Goal: Task Accomplishment & Management: Use online tool/utility

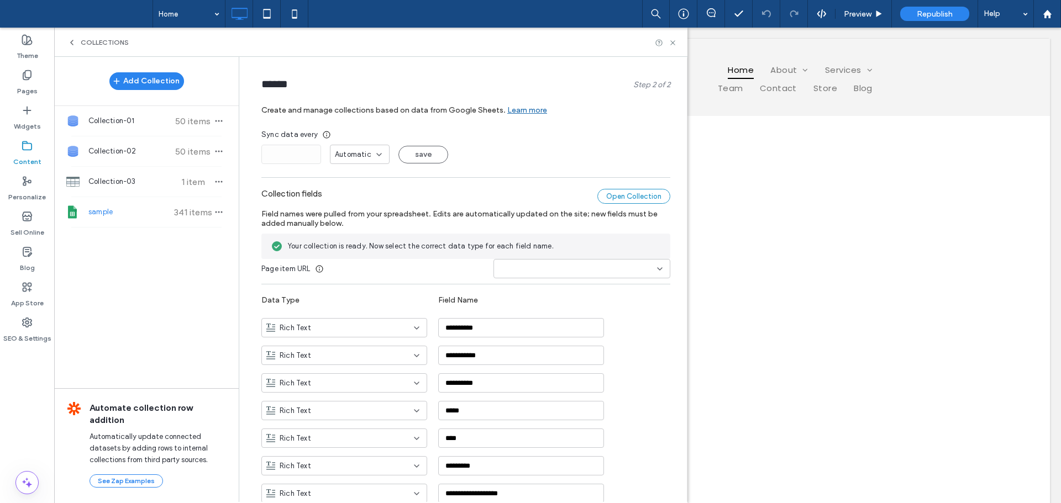
click at [633, 196] on div "Open Collection" at bounding box center [633, 196] width 73 height 15
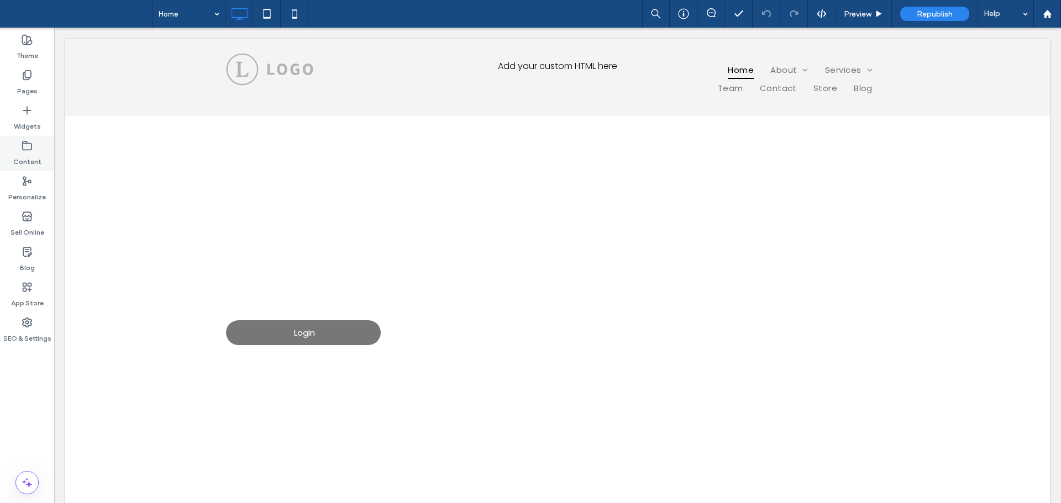
click at [35, 157] on label "Content" at bounding box center [27, 158] width 28 height 15
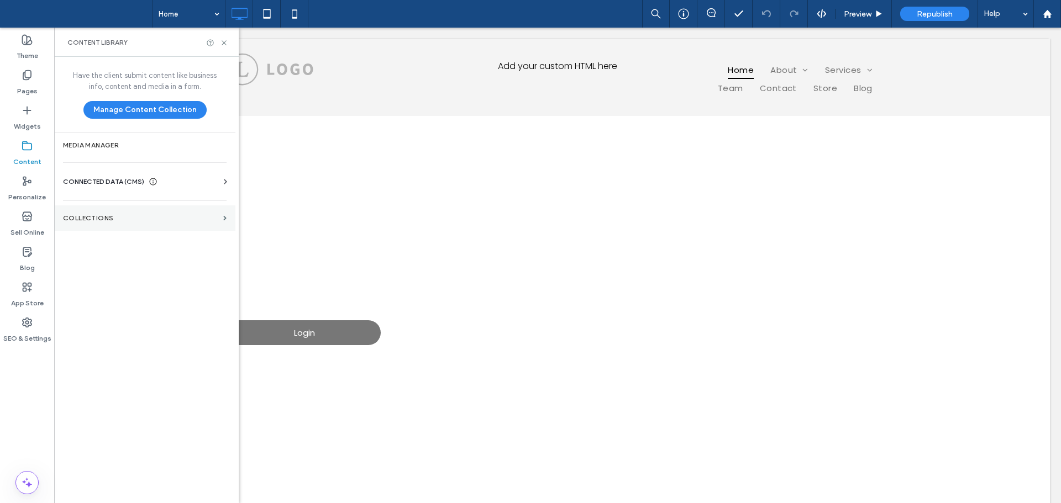
click at [190, 217] on label "Collections" at bounding box center [141, 218] width 156 height 8
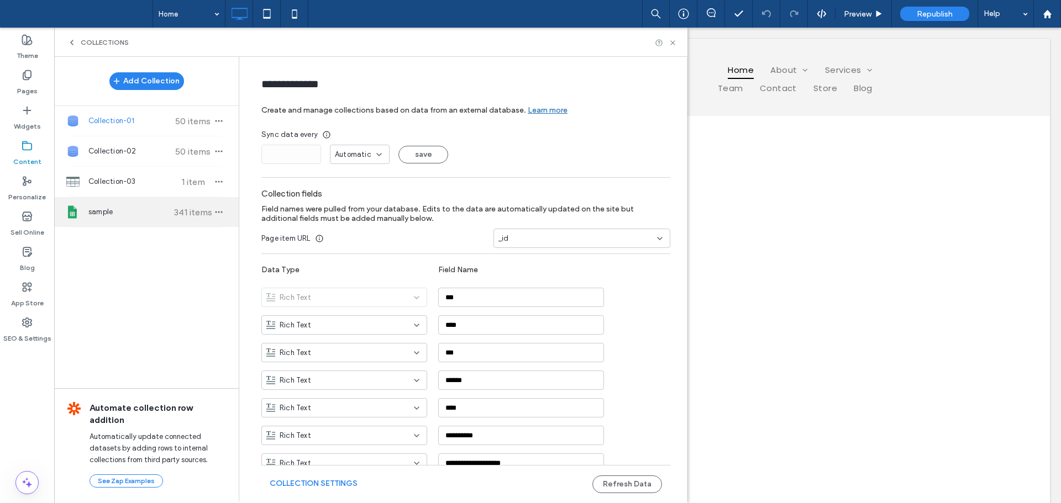
click at [157, 223] on div "sample 341 items" at bounding box center [146, 212] width 185 height 30
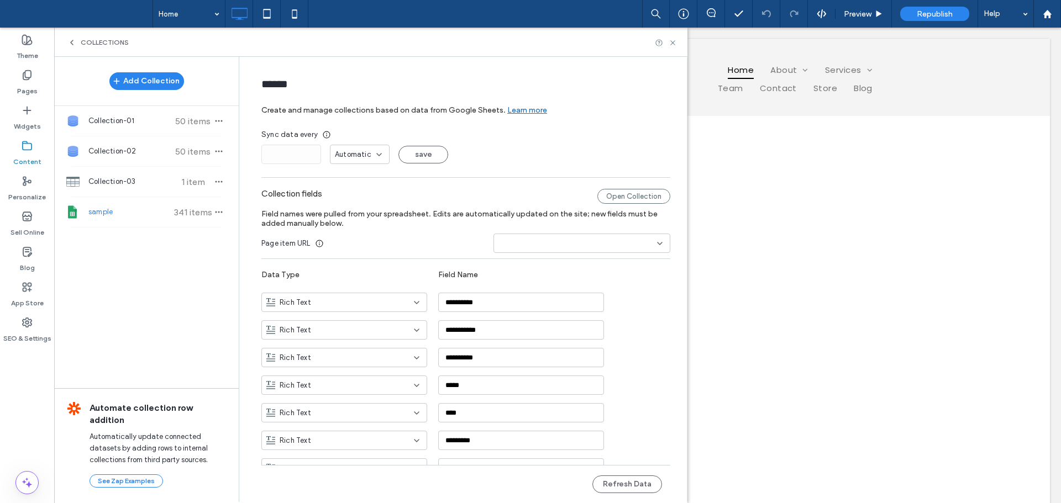
type input "******"
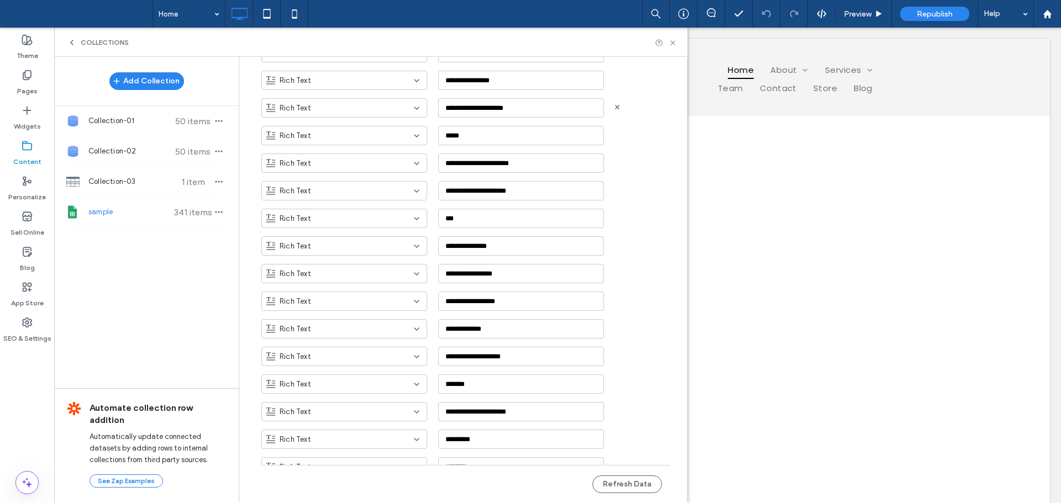
scroll to position [265, 0]
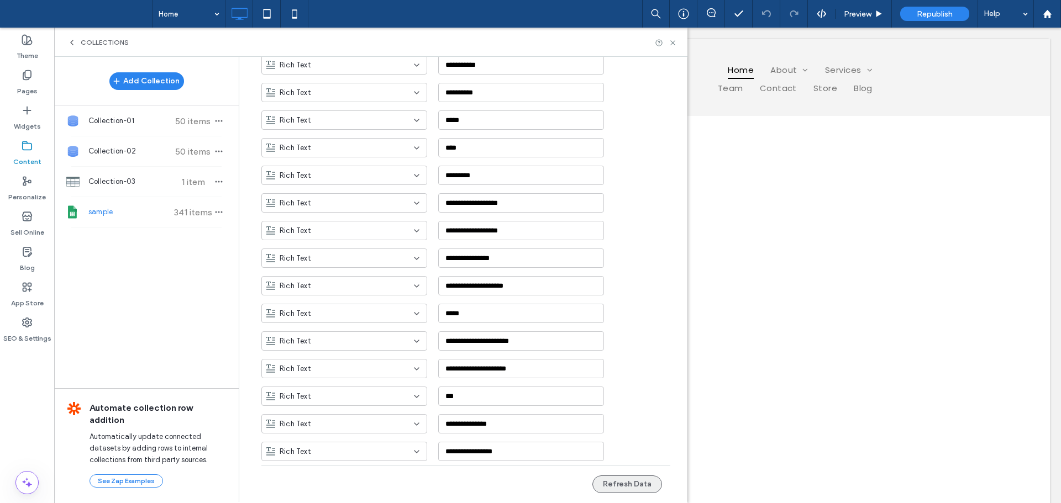
click at [644, 485] on button "Refresh Data" at bounding box center [627, 485] width 70 height 18
click at [144, 187] on div "Collection-03 1 item" at bounding box center [146, 182] width 185 height 30
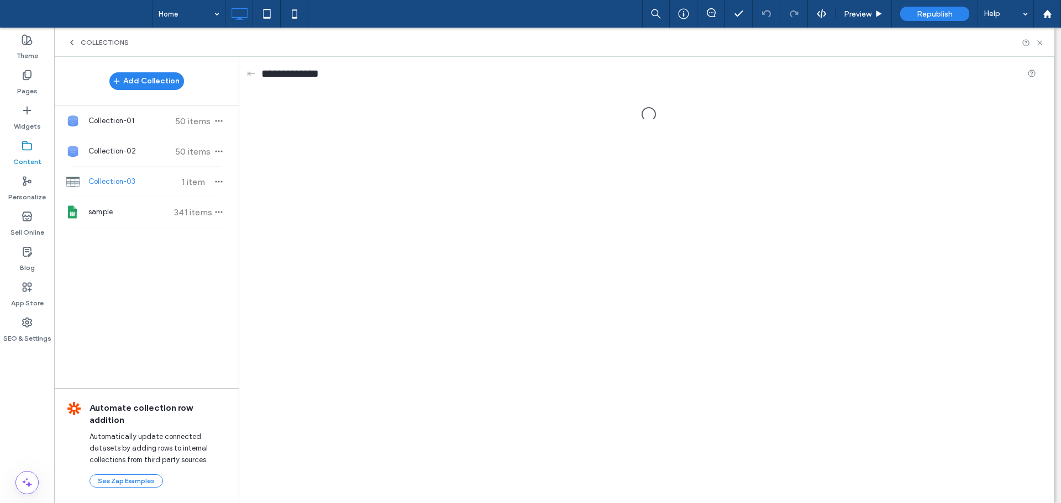
scroll to position [0, 0]
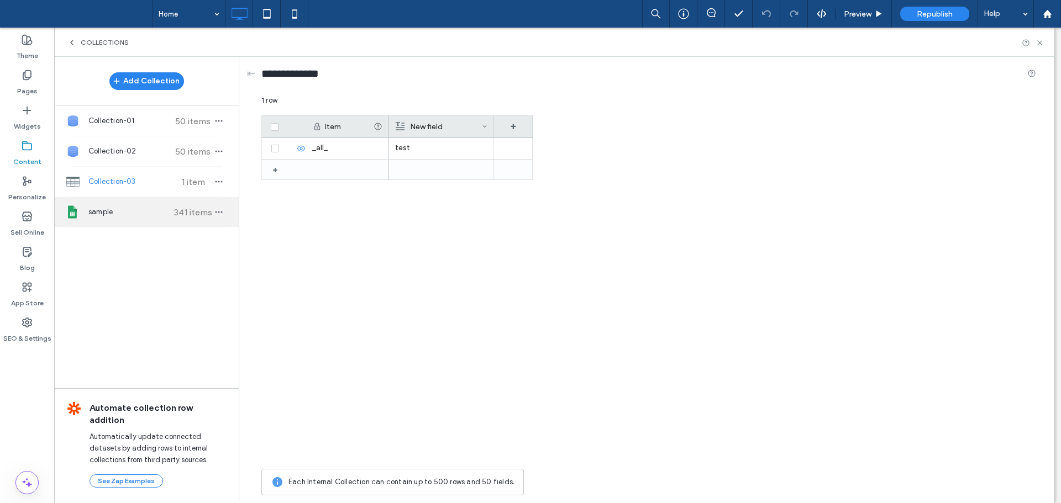
click at [132, 216] on span "sample" at bounding box center [129, 212] width 82 height 11
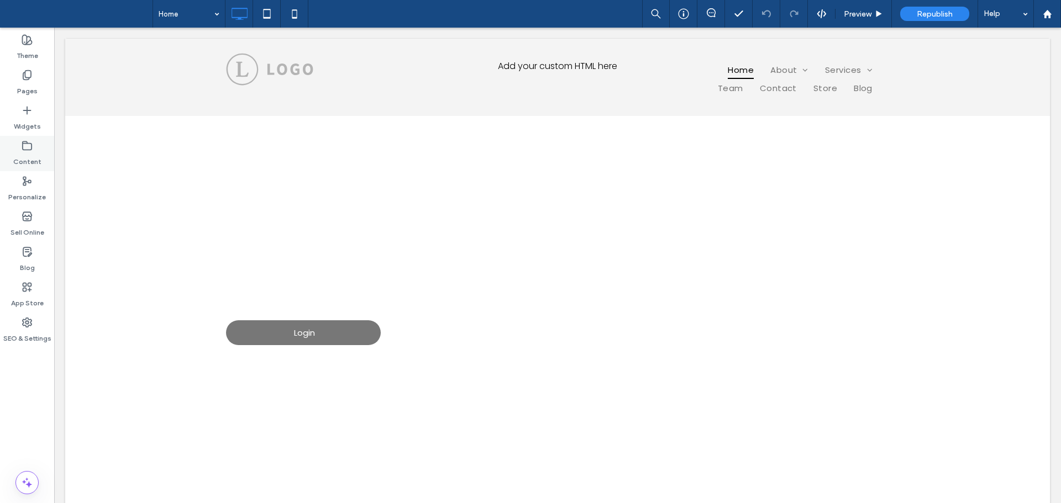
click at [23, 155] on label "Content" at bounding box center [27, 158] width 28 height 15
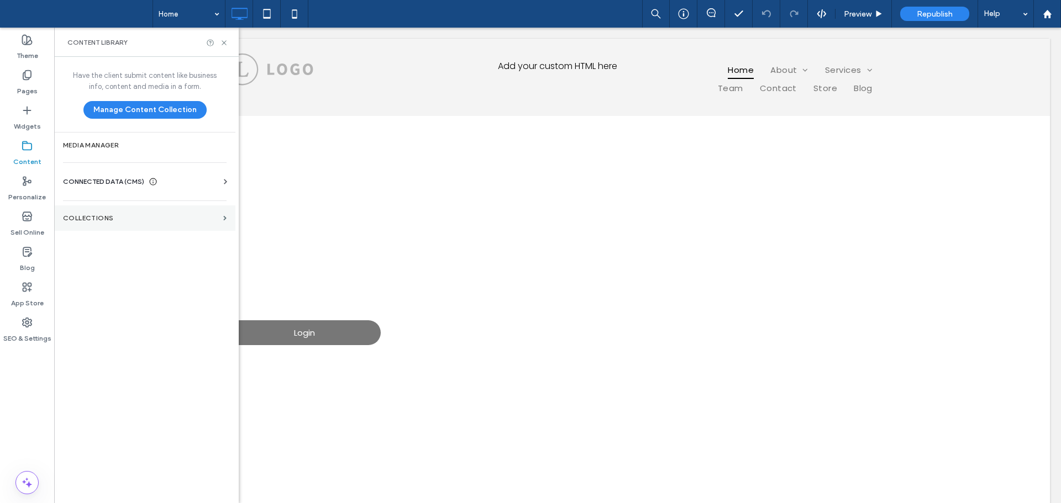
click at [152, 207] on section "Collections" at bounding box center [144, 218] width 181 height 25
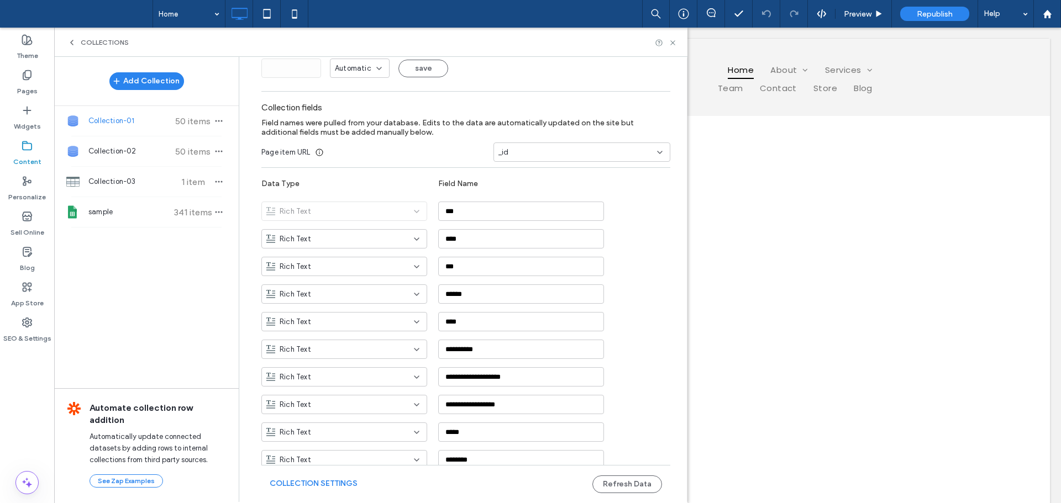
scroll to position [276, 0]
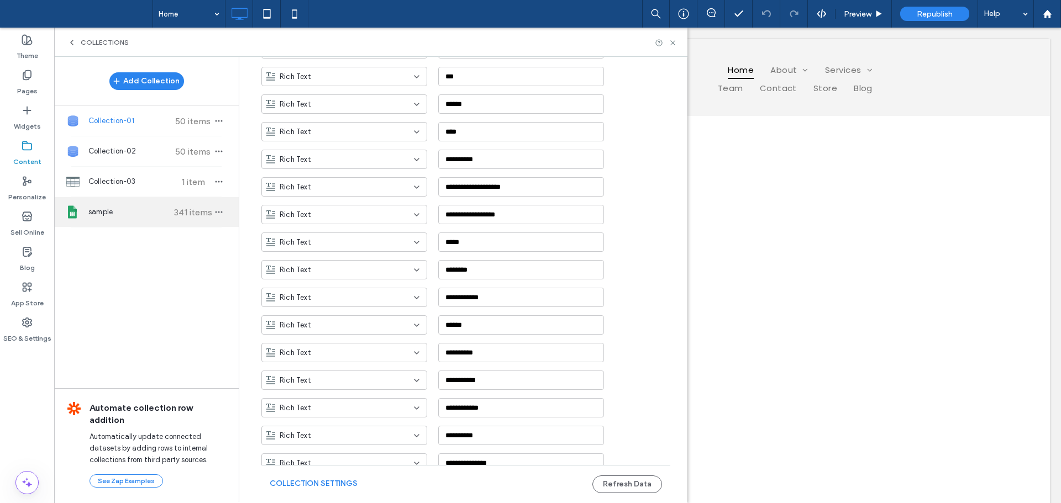
click at [138, 210] on span "sample" at bounding box center [129, 212] width 82 height 11
type input "******"
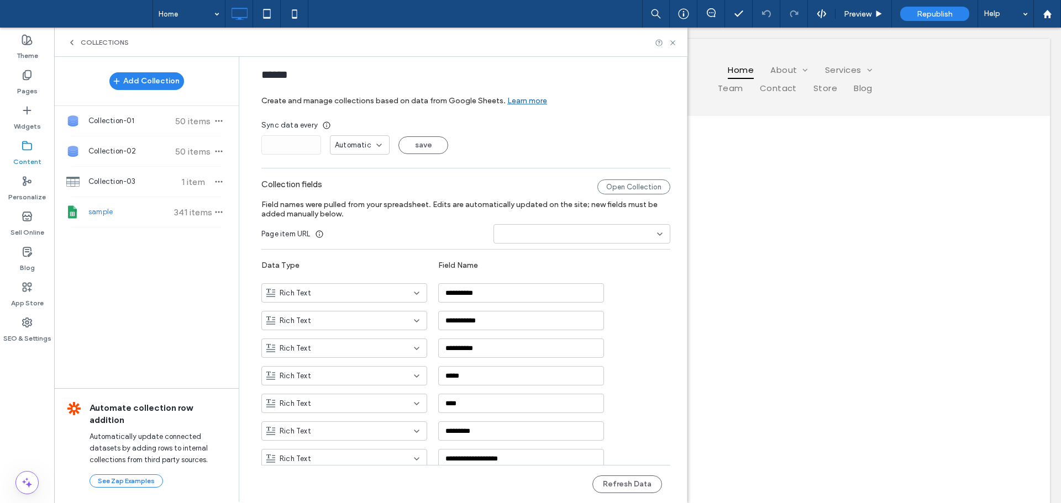
scroll to position [0, 0]
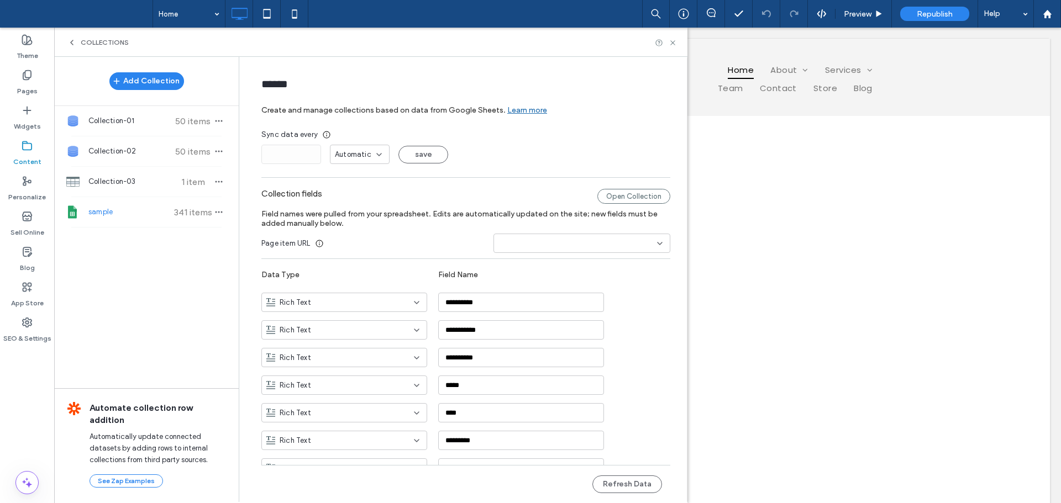
drag, startPoint x: 545, startPoint y: 245, endPoint x: 535, endPoint y: 250, distance: 10.9
click at [544, 246] on input at bounding box center [577, 243] width 159 height 9
drag, startPoint x: 422, startPoint y: 259, endPoint x: 562, endPoint y: 421, distance: 213.9
click at [622, 482] on button "Refresh Data" at bounding box center [627, 485] width 70 height 18
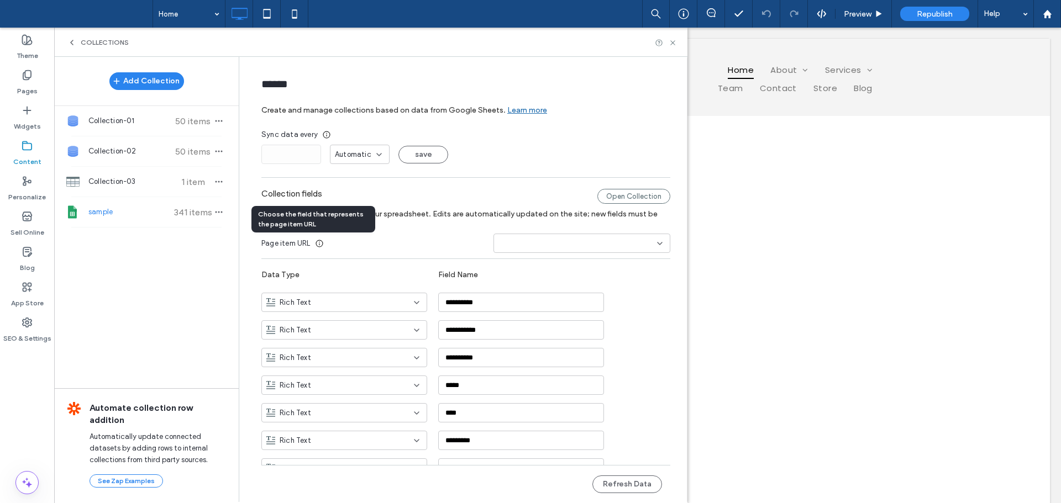
click at [517, 249] on div at bounding box center [581, 243] width 177 height 19
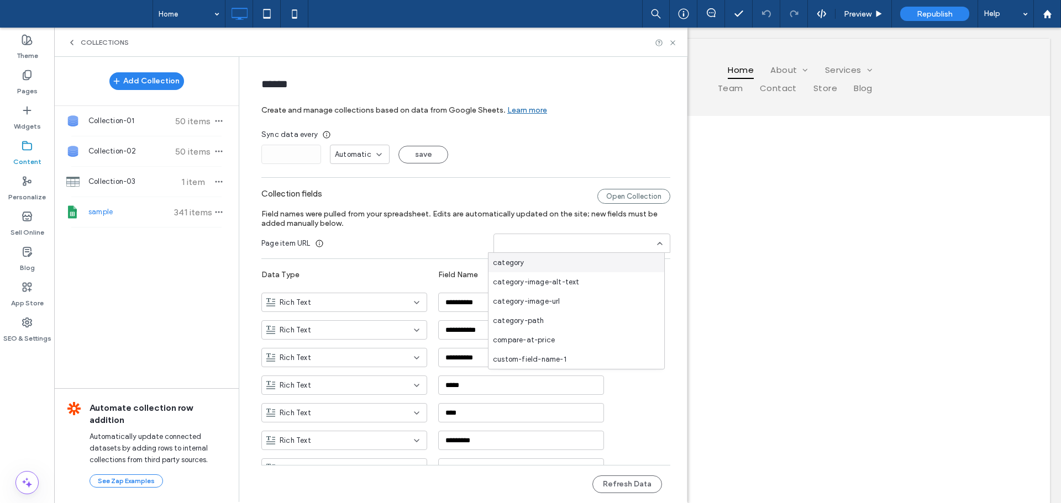
click at [539, 265] on div "category" at bounding box center [576, 262] width 176 height 19
click at [439, 230] on label "Field names were pulled from your spreadsheet. Edits are automatically updated …" at bounding box center [465, 219] width 409 height 30
click at [357, 152] on span "Automatic" at bounding box center [353, 154] width 36 height 11
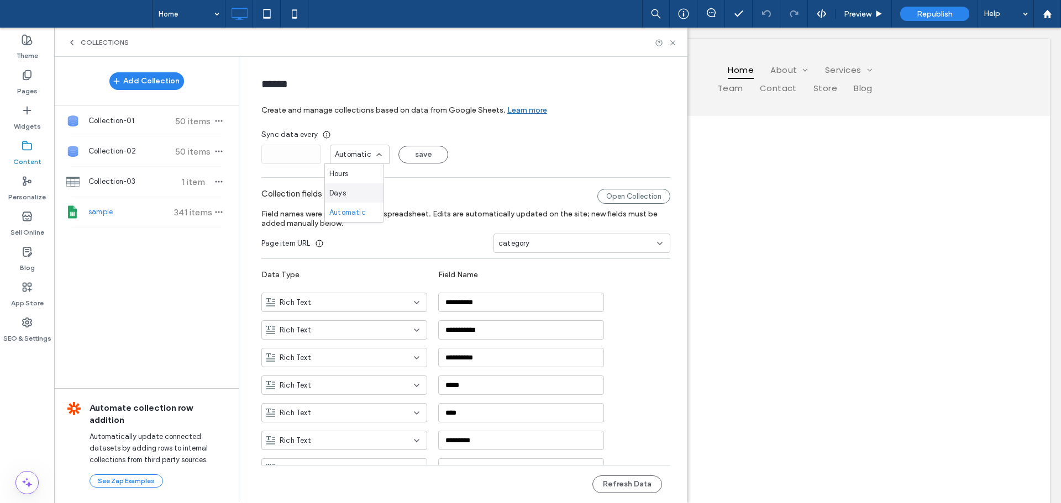
click at [354, 190] on div "Days" at bounding box center [354, 192] width 59 height 19
click at [356, 155] on div "Days" at bounding box center [355, 154] width 41 height 11
click at [357, 213] on span "Automatic" at bounding box center [347, 212] width 36 height 11
drag, startPoint x: 424, startPoint y: 212, endPoint x: 434, endPoint y: 187, distance: 26.6
click at [425, 210] on span "Field names were pulled from your spreadsheet. Edits are automatically updated …" at bounding box center [459, 218] width 396 height 19
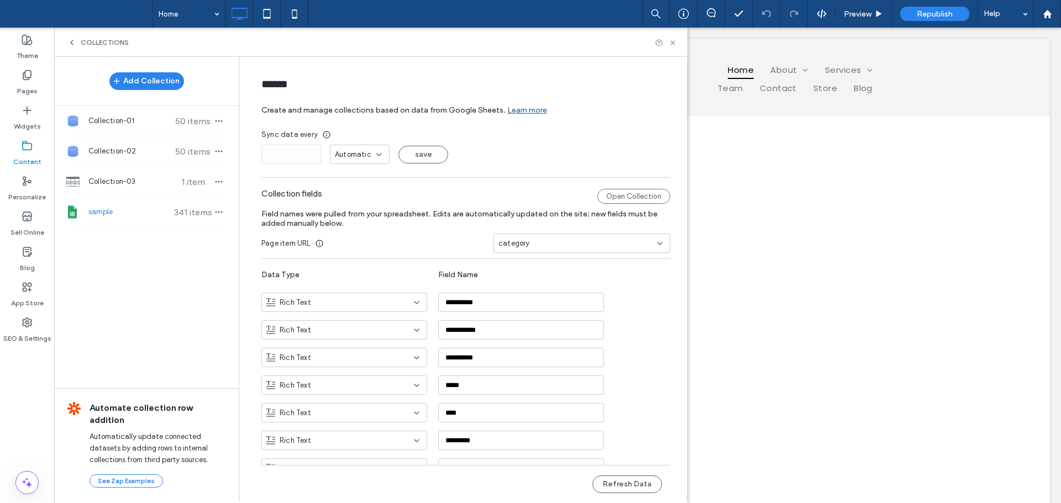
click at [412, 208] on label "Field names were pulled from your spreadsheet. Edits are automatically updated …" at bounding box center [465, 219] width 409 height 30
click at [413, 211] on span "Field names were pulled from your spreadsheet. Edits are automatically updated …" at bounding box center [459, 218] width 396 height 19
click at [166, 297] on div "Add Collection Collection-01 50 items Collection-02 50 items Collection-03 1 it…" at bounding box center [146, 279] width 185 height 444
